Goal: Learn about a topic: Learn about a topic

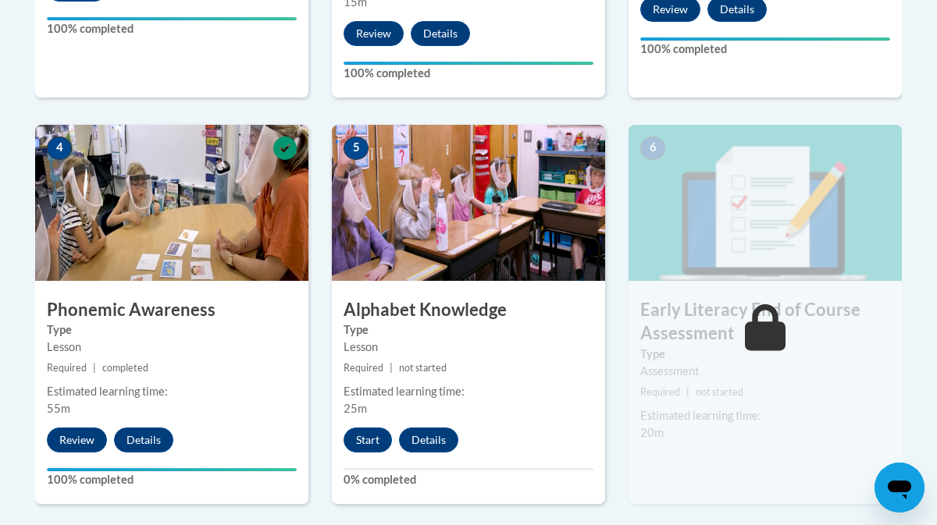
scroll to position [834, 0]
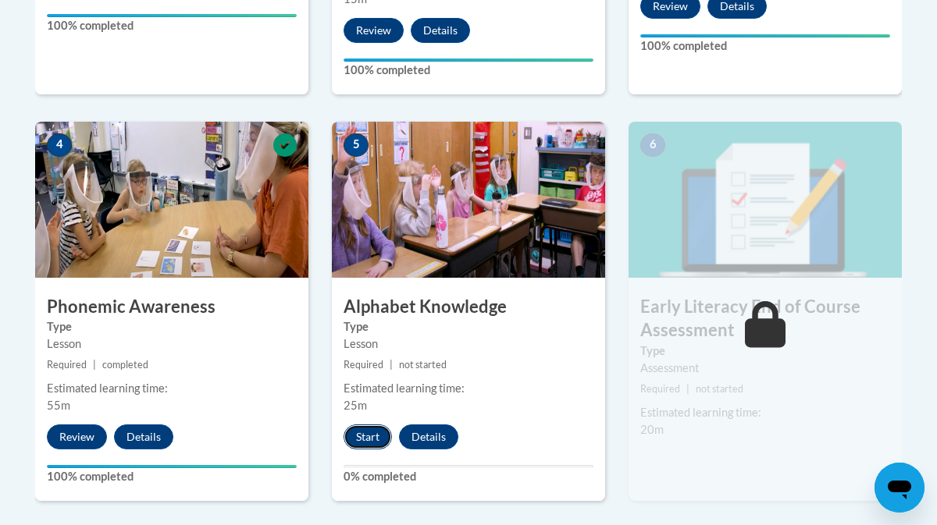
click at [367, 437] on button "Start" at bounding box center [367, 437] width 48 height 25
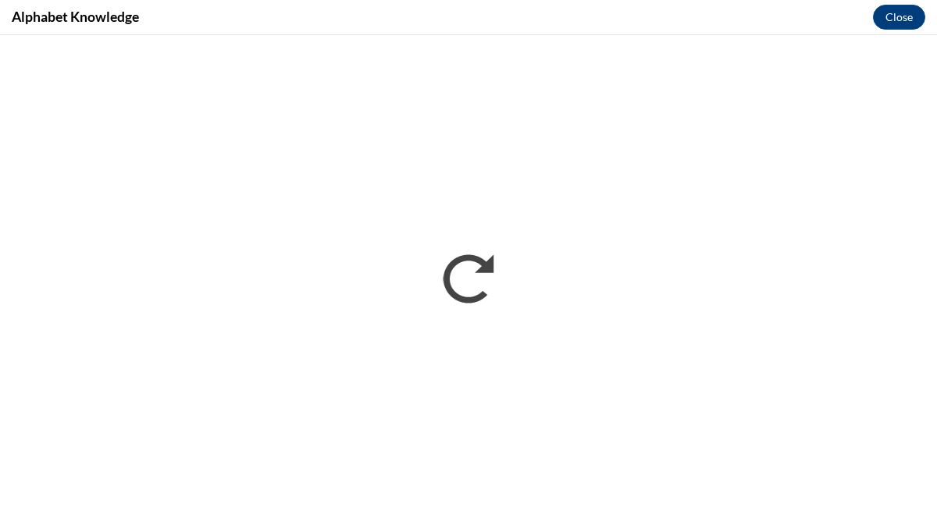
scroll to position [0, 0]
